Goal: Transaction & Acquisition: Obtain resource

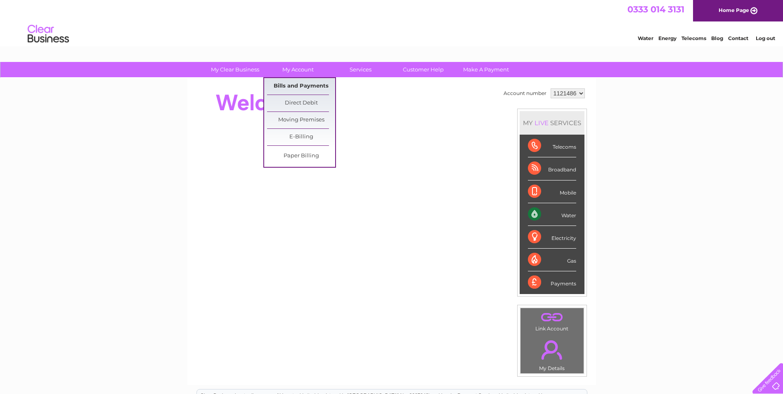
click at [309, 83] on link "Bills and Payments" at bounding box center [301, 86] width 68 height 17
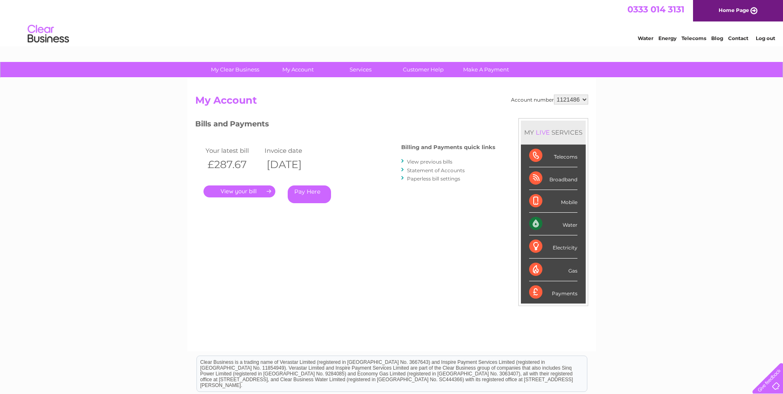
click at [230, 193] on link "." at bounding box center [240, 191] width 72 height 12
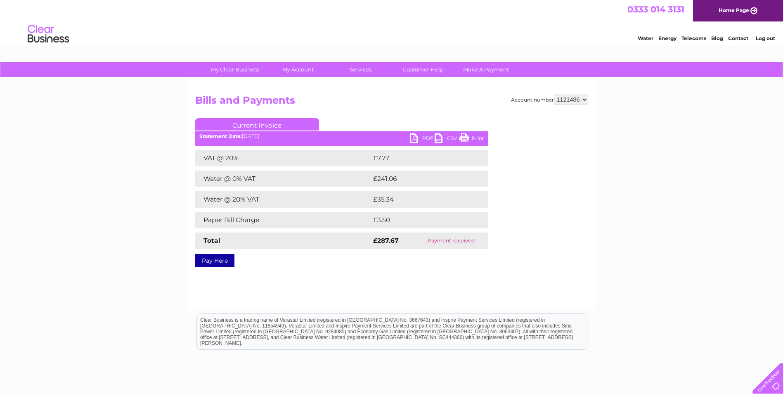
click at [415, 137] on link "PDF" at bounding box center [422, 139] width 25 height 12
click at [416, 139] on link "PDF" at bounding box center [422, 139] width 25 height 12
click at [155, 219] on div "My Clear Business Login Details My Details My Preferences Link Account My Accou…" at bounding box center [391, 256] width 783 height 389
click at [761, 40] on link "Log out" at bounding box center [765, 38] width 19 height 6
